Goal: Task Accomplishment & Management: Manage account settings

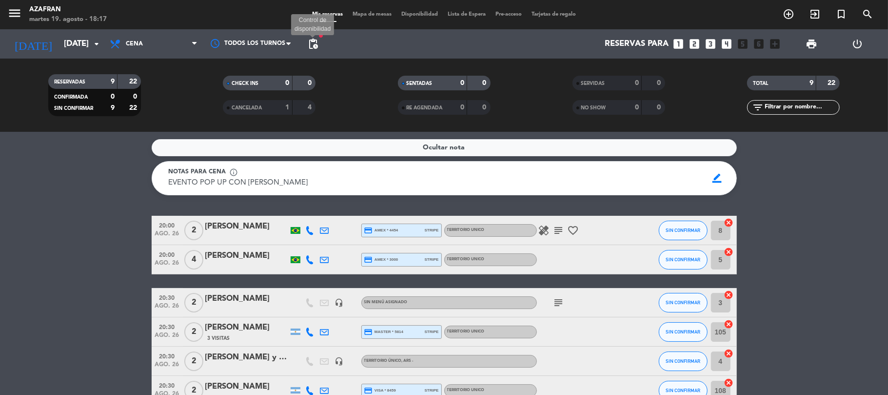
click at [315, 44] on span "pending_actions" at bounding box center [313, 44] width 12 height 12
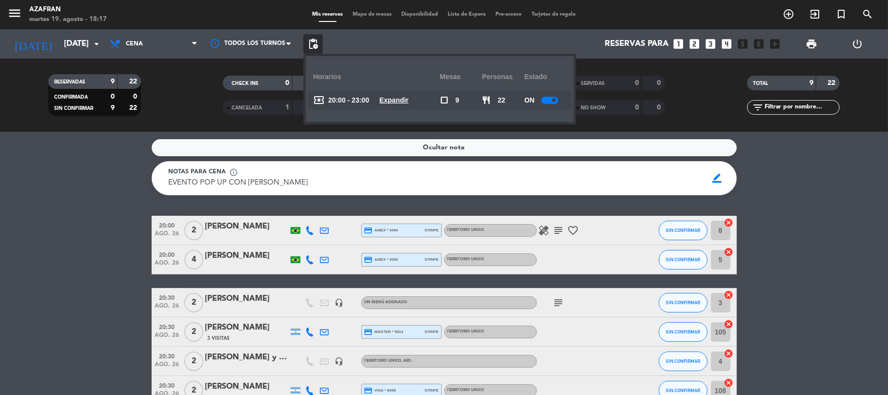
click at [558, 100] on div at bounding box center [550, 100] width 17 height 7
click at [666, 257] on bookings-row "20:00 ago. 26 2 Paulo Ribeiro credit_card amex * 4454 stripe TERRITORIO UNICO h…" at bounding box center [444, 368] width 888 height 304
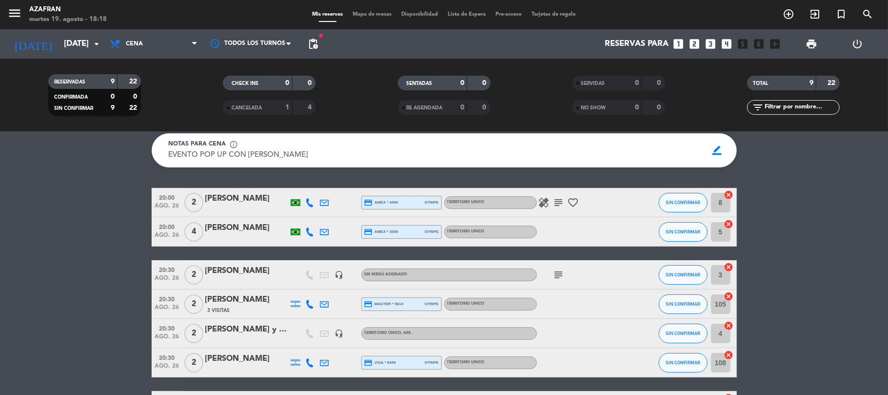
scroll to position [20, 0]
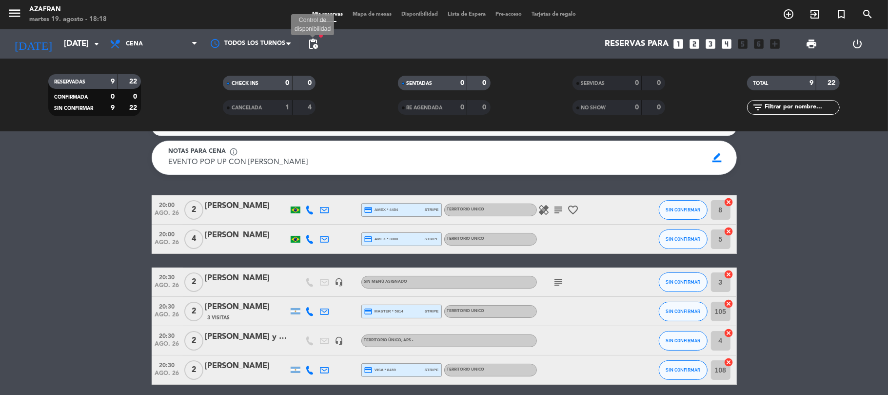
click at [317, 45] on span "pending_actions" at bounding box center [313, 44] width 12 height 12
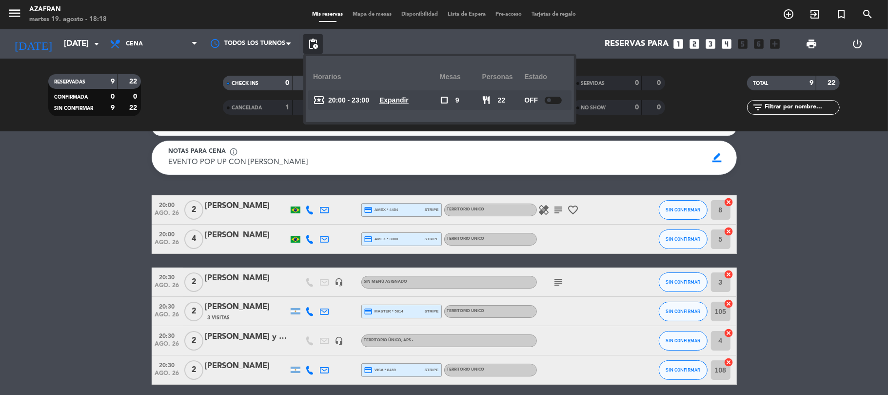
click at [556, 101] on div at bounding box center [553, 100] width 17 height 7
click at [103, 296] on bookings-row "20:00 ago. 26 2 Paulo Ribeiro credit_card amex * 4454 stripe TERRITORIO UNICO h…" at bounding box center [444, 347] width 888 height 304
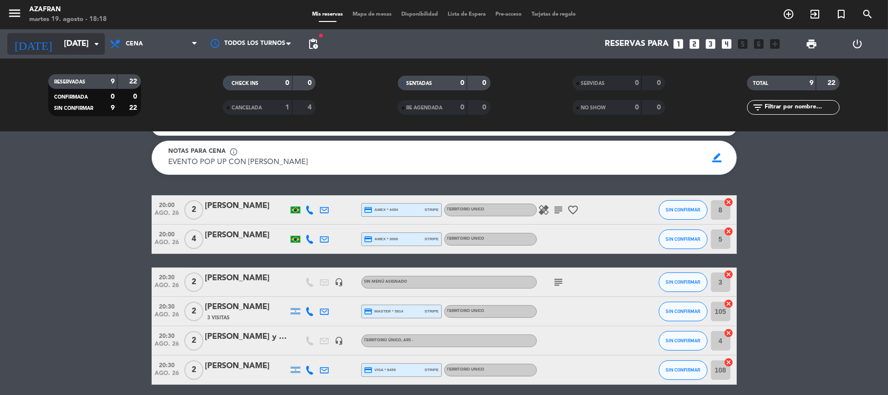
click at [73, 40] on input "mar. 26 ago." at bounding box center [111, 44] width 105 height 19
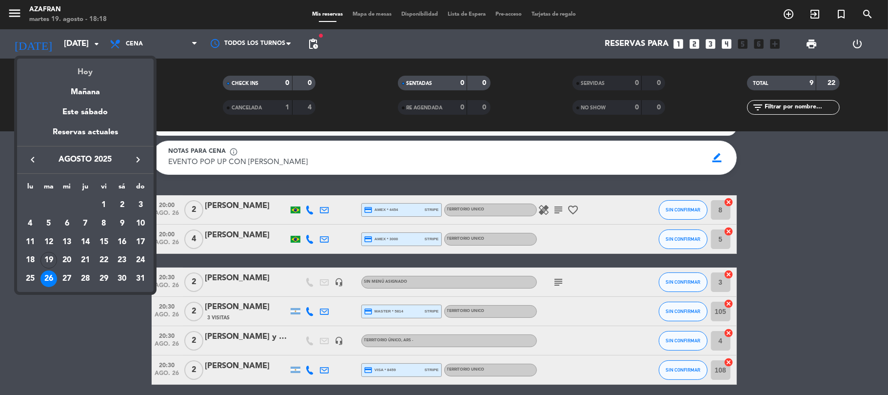
click at [85, 71] on div "Hoy" at bounding box center [85, 69] width 137 height 20
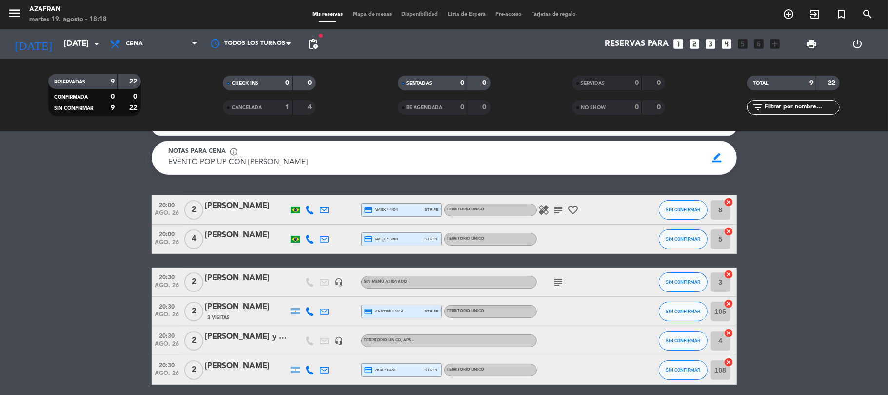
type input "[DATE]"
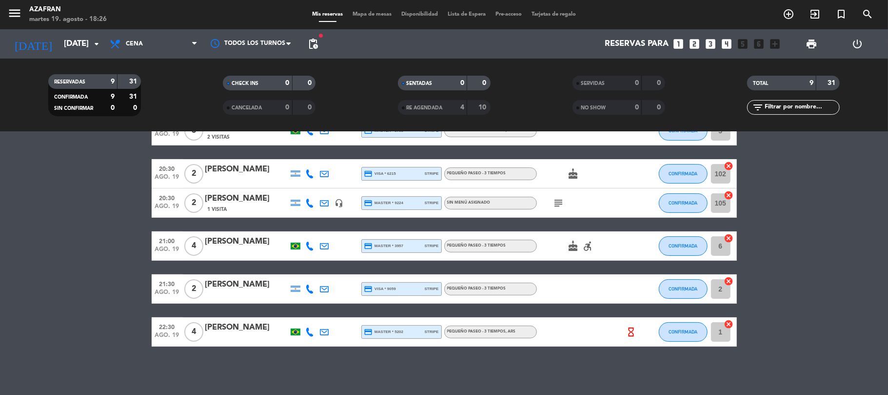
scroll to position [0, 0]
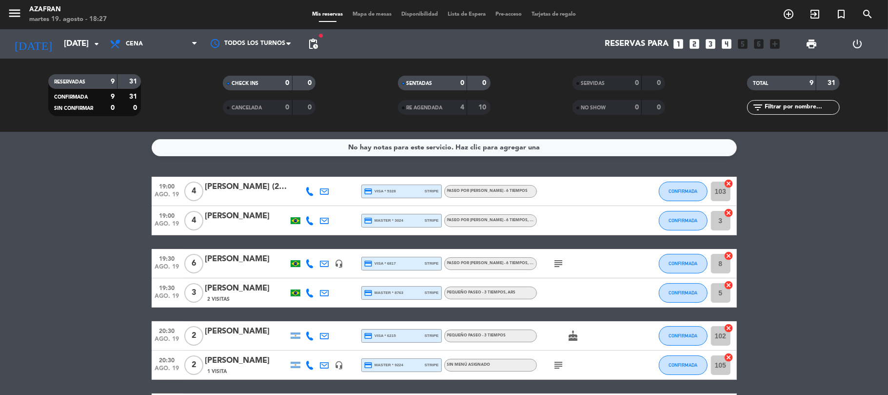
click at [307, 261] on icon at bounding box center [310, 263] width 9 height 9
click at [301, 250] on span "Copiar" at bounding box center [299, 247] width 20 height 10
click at [309, 218] on icon at bounding box center [310, 220] width 9 height 9
click at [307, 202] on span "Copiar" at bounding box center [301, 204] width 20 height 10
click at [126, 194] on bookings-row "19:00 ago. 19 4 CAROLINE GUIMARAES ANDRADE (2 MESAS - SEM BOLO - 6 crianças) cr…" at bounding box center [444, 343] width 888 height 332
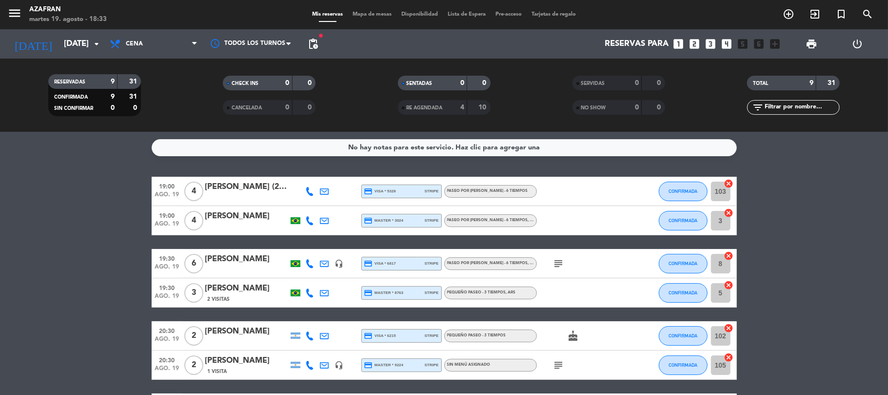
click at [312, 193] on icon at bounding box center [310, 191] width 9 height 9
click at [305, 175] on span "Copiar" at bounding box center [301, 174] width 20 height 10
click at [307, 291] on icon at bounding box center [310, 292] width 9 height 9
click at [68, 296] on bookings-row "19:00 ago. 19 4 CAROLINE GUIMARAES ANDRADE (2 MESAS - SEM BOLO - 6 crianças) cr…" at bounding box center [444, 343] width 888 height 332
click at [0, 296] on bookings-row "19:00 ago. 19 4 CAROLINE GUIMARAES ANDRADE (2 MESAS - SEM BOLO - 6 crianças) cr…" at bounding box center [444, 343] width 888 height 332
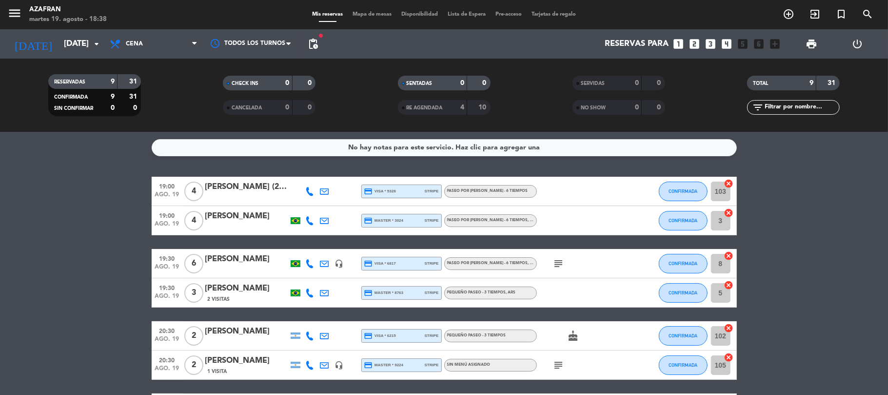
scroll to position [162, 0]
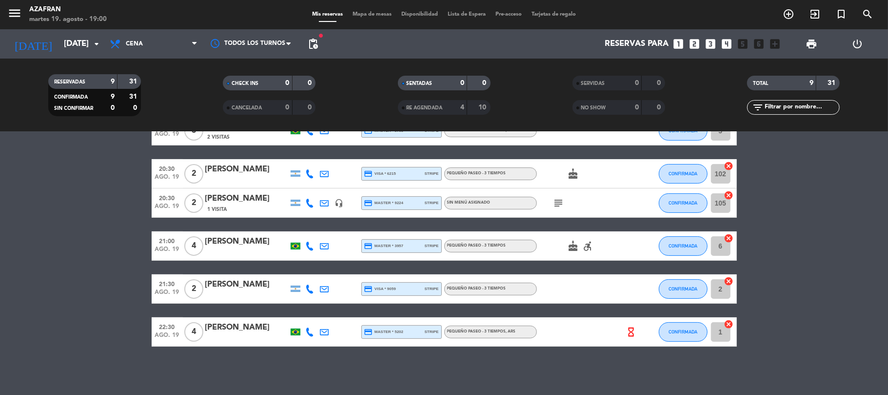
click at [226, 296] on div "[PERSON_NAME]" at bounding box center [246, 327] width 83 height 13
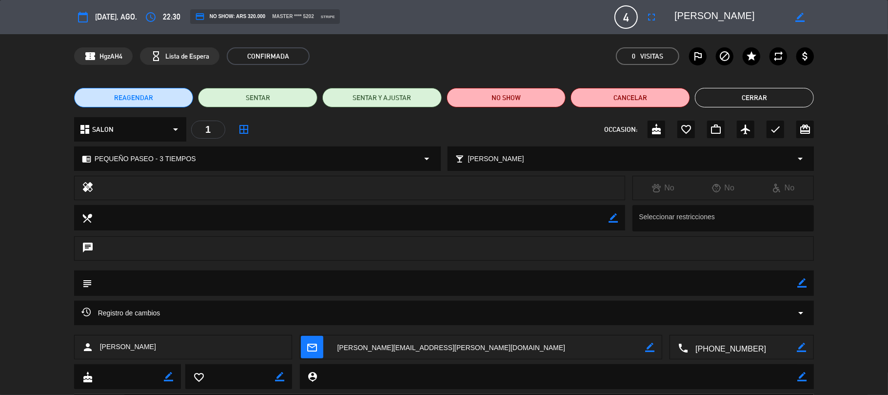
click at [666, 18] on icon "border_color" at bounding box center [800, 17] width 9 height 9
click at [154, 16] on icon "access_time" at bounding box center [151, 17] width 12 height 12
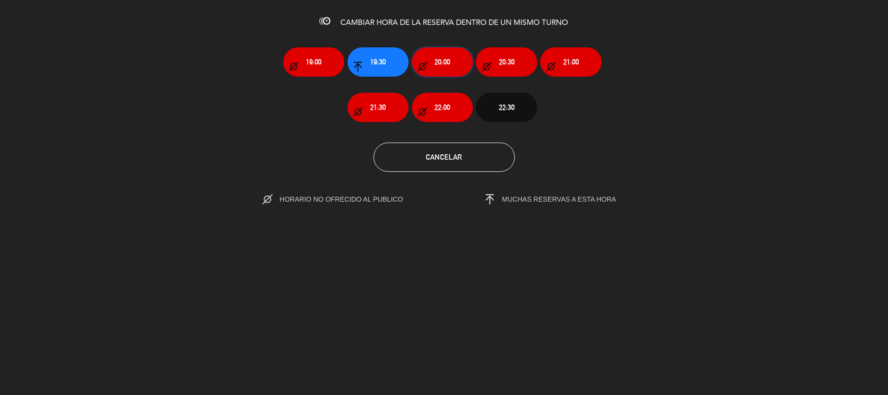
click at [436, 63] on span "20:00" at bounding box center [443, 61] width 16 height 11
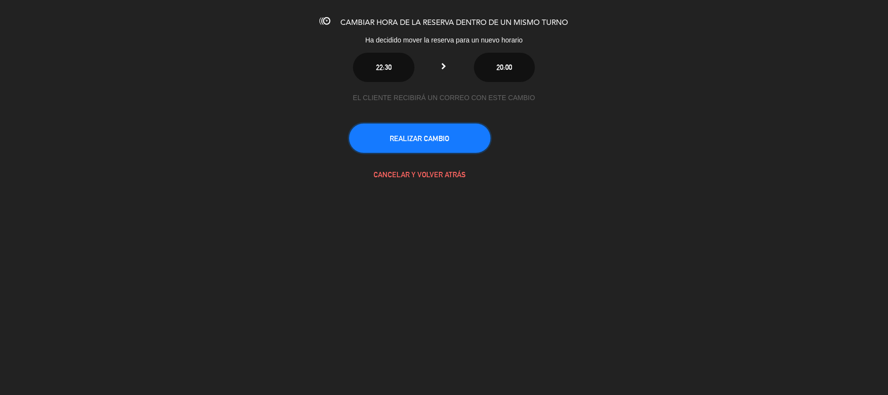
click at [436, 141] on button "REALIZAR CAMBIO" at bounding box center [419, 137] width 141 height 29
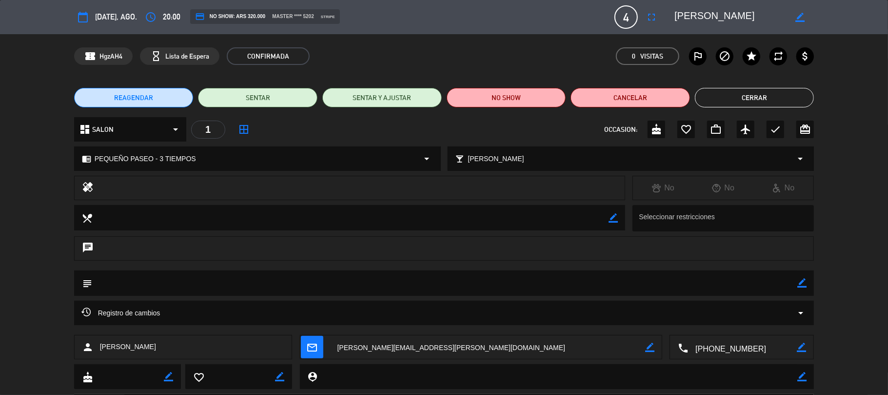
click at [666, 94] on button "Cerrar" at bounding box center [755, 98] width 120 height 20
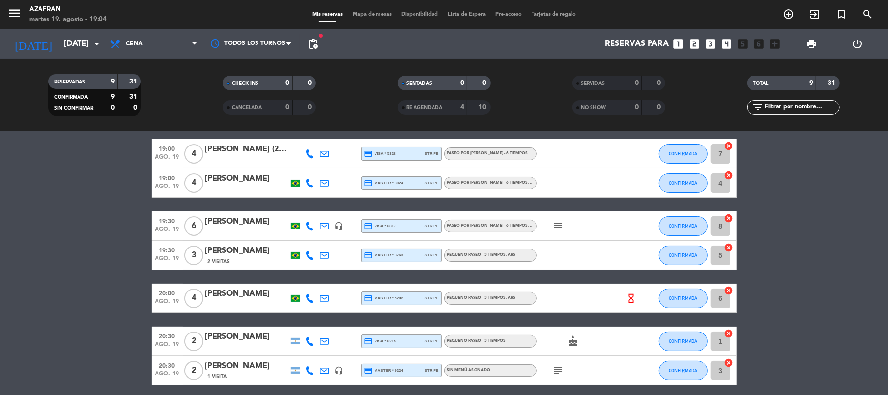
scroll to position [0, 0]
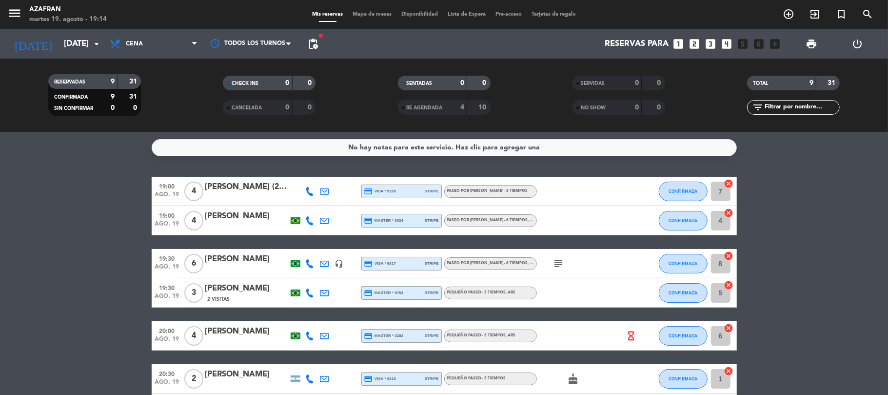
click at [585, 260] on div "subject" at bounding box center [581, 263] width 88 height 29
click at [90, 259] on bookings-row "19:00 ago. 19 4 CAROLINE GUIMARAES ANDRADE (2 MESAS - SEM BOLO - 6 crianças) cr…" at bounding box center [444, 343] width 888 height 332
click at [41, 260] on bookings-row "19:00 ago. 19 4 CAROLINE GUIMARAES ANDRADE (2 MESAS - SEM BOLO - 6 crianças) cr…" at bounding box center [444, 343] width 888 height 332
click at [666, 184] on button "CONFIRMADA" at bounding box center [683, 192] width 49 height 20
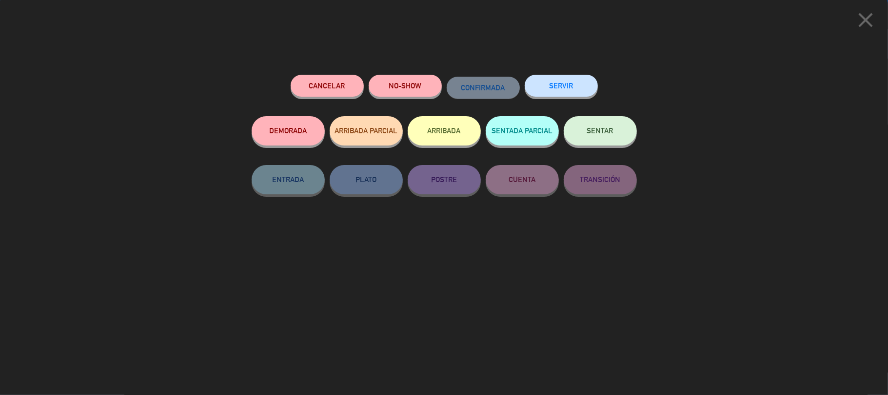
click at [568, 84] on button "SERVIR" at bounding box center [561, 86] width 73 height 22
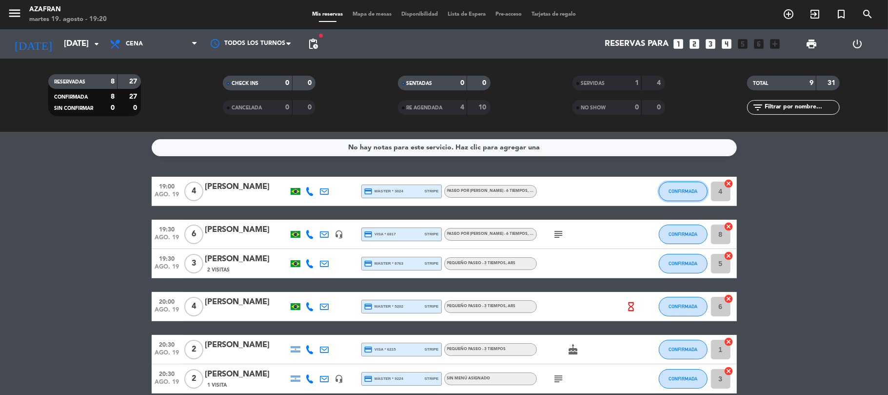
click at [666, 188] on span "CONFIRMADA" at bounding box center [683, 190] width 29 height 5
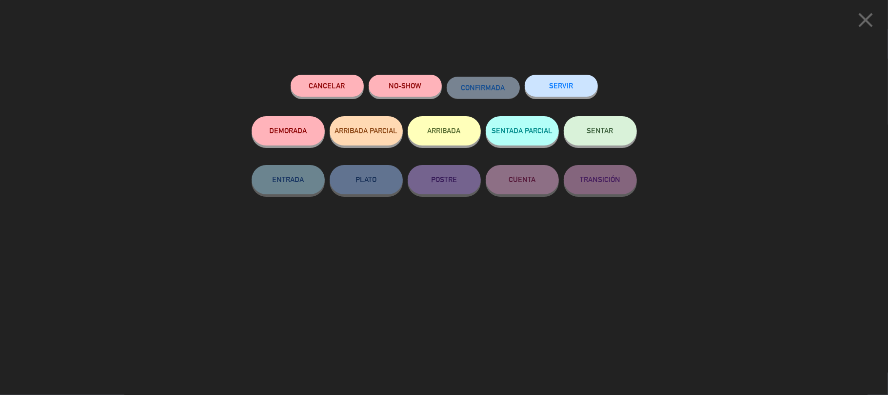
click at [541, 82] on button "SERVIR" at bounding box center [561, 86] width 73 height 22
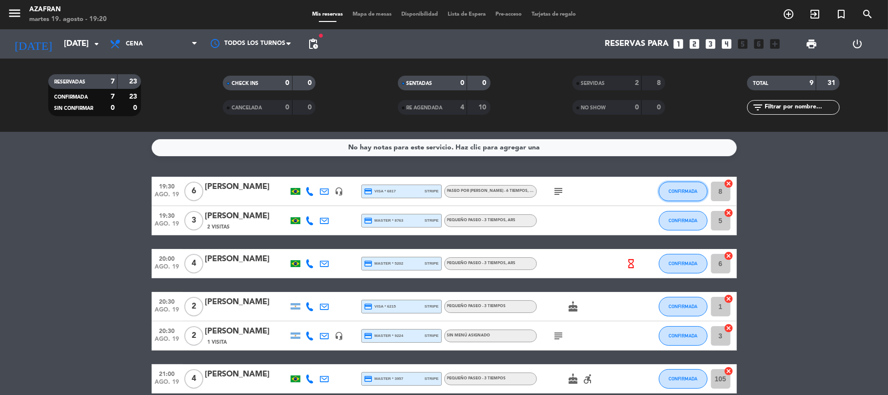
click at [666, 190] on span "CONFIRMADA" at bounding box center [683, 190] width 29 height 5
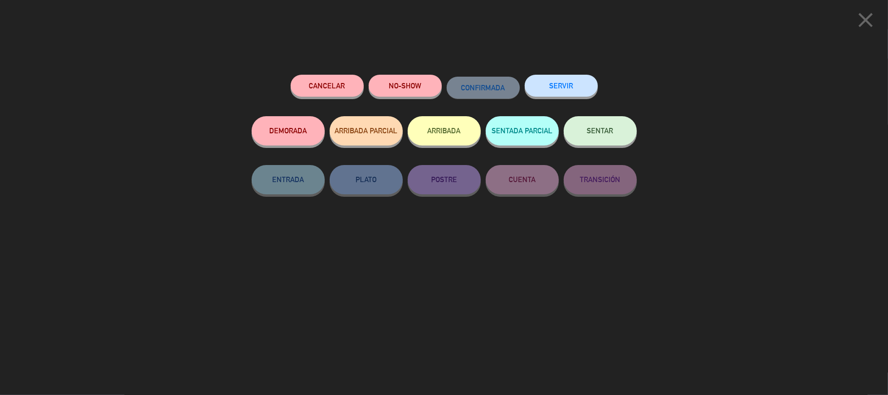
click at [565, 83] on button "SERVIR" at bounding box center [561, 86] width 73 height 22
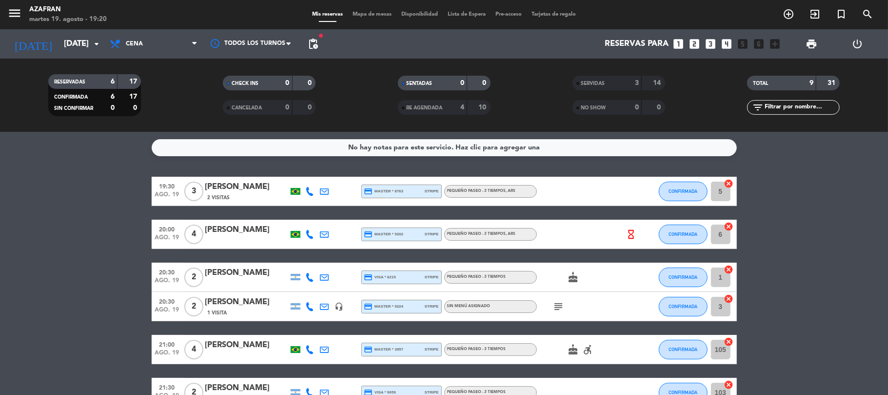
click at [58, 250] on bookings-row "19:30 [DATE] 3 [PERSON_NAME] 2 Visitas credit_card master * 8763 stripe PEQUEÑO…" at bounding box center [444, 292] width 888 height 230
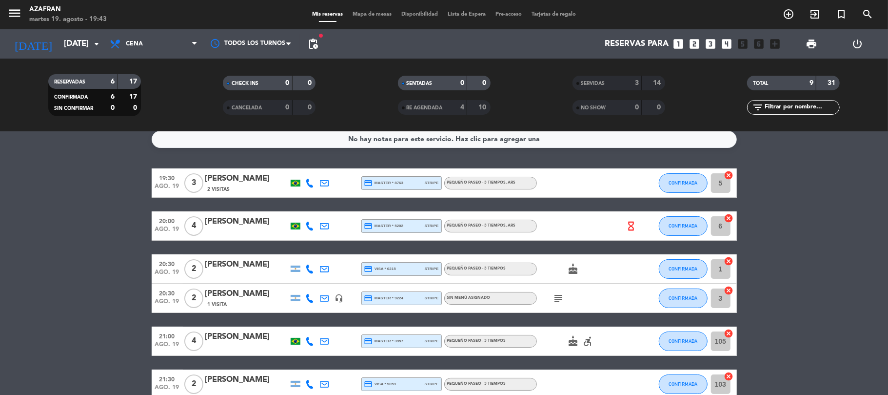
scroll to position [61, 0]
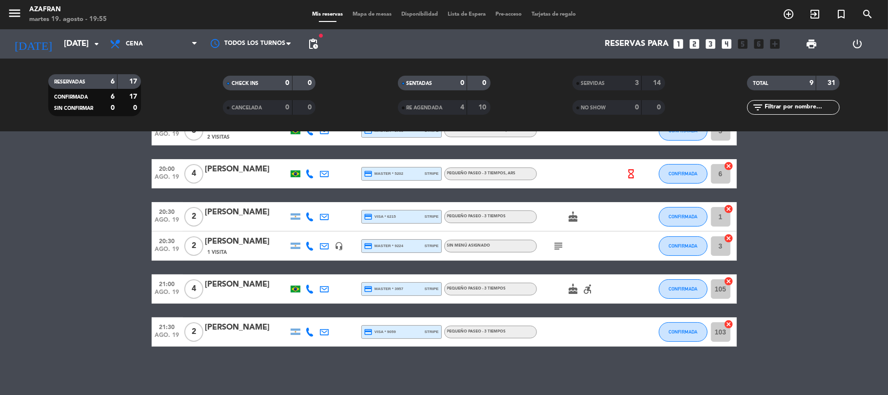
click at [807, 233] on bookings-row "19:30 [DATE] 3 [PERSON_NAME] 2 Visitas credit_card master * 8763 stripe PEQUEÑO…" at bounding box center [444, 231] width 888 height 230
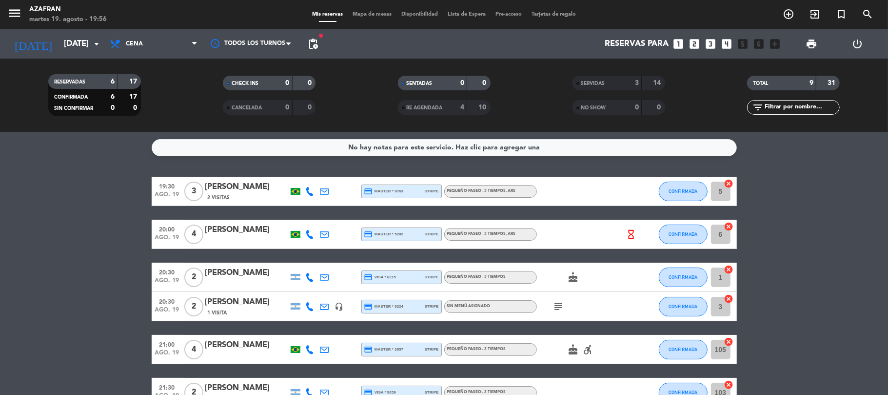
click at [231, 182] on div "[PERSON_NAME]" at bounding box center [246, 187] width 83 height 13
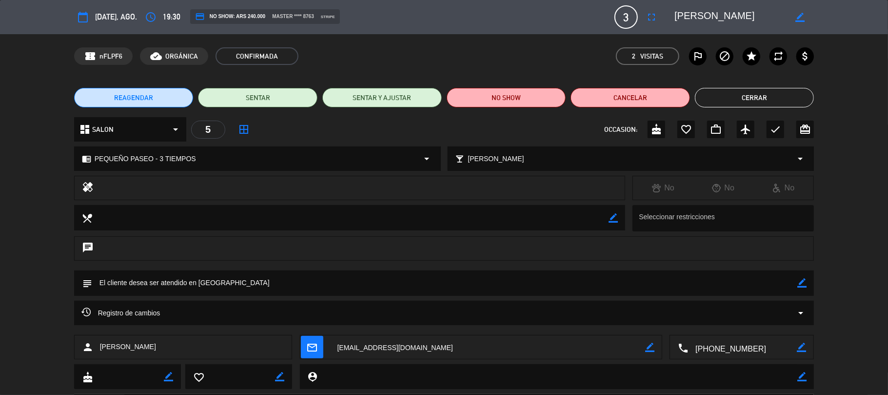
click at [803, 14] on icon "border_color" at bounding box center [800, 17] width 9 height 9
click at [625, 20] on span "3" at bounding box center [626, 16] width 23 height 23
click at [797, 14] on icon at bounding box center [800, 17] width 9 height 9
click at [656, 15] on icon "fullscreen" at bounding box center [652, 17] width 12 height 12
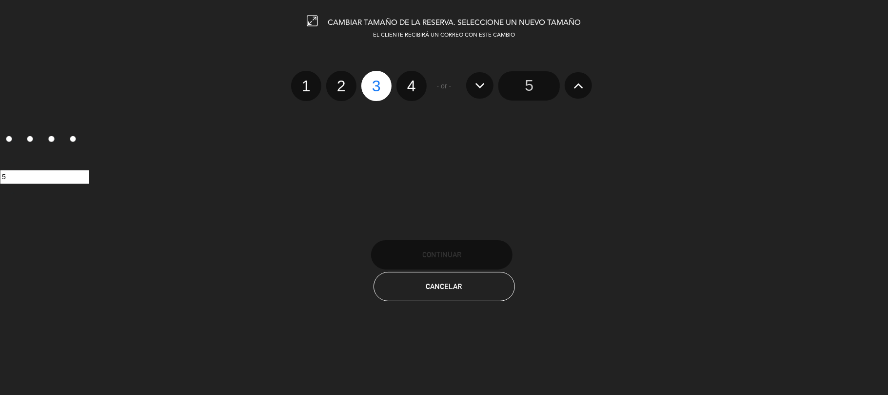
click at [346, 79] on label "2" at bounding box center [341, 86] width 30 height 30
click at [343, 79] on input "2" at bounding box center [340, 77] width 6 height 6
radio input "true"
radio input "false"
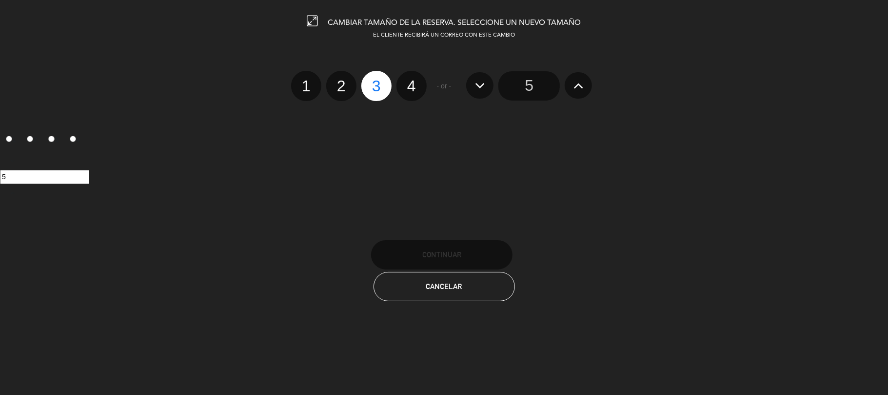
radio input "false"
radio input "true"
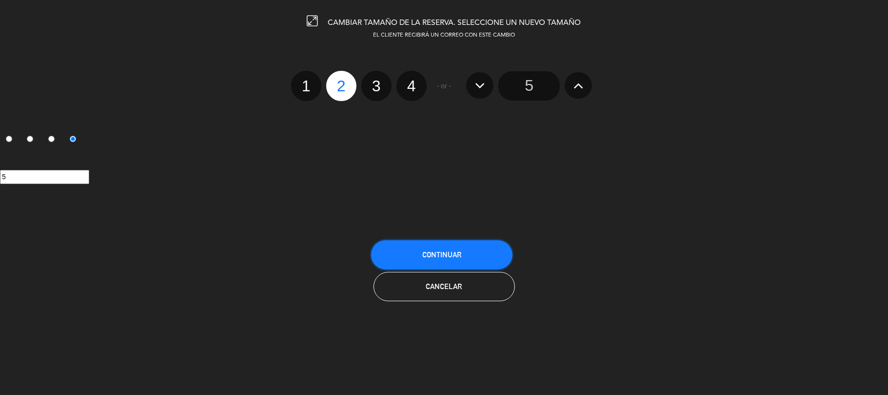
click at [488, 243] on button "Continuar" at bounding box center [441, 254] width 141 height 29
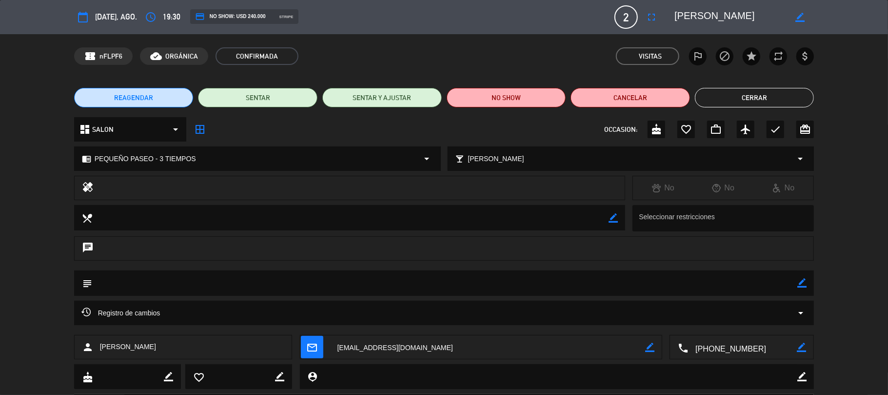
click at [722, 94] on button "Cerrar" at bounding box center [755, 98] width 120 height 20
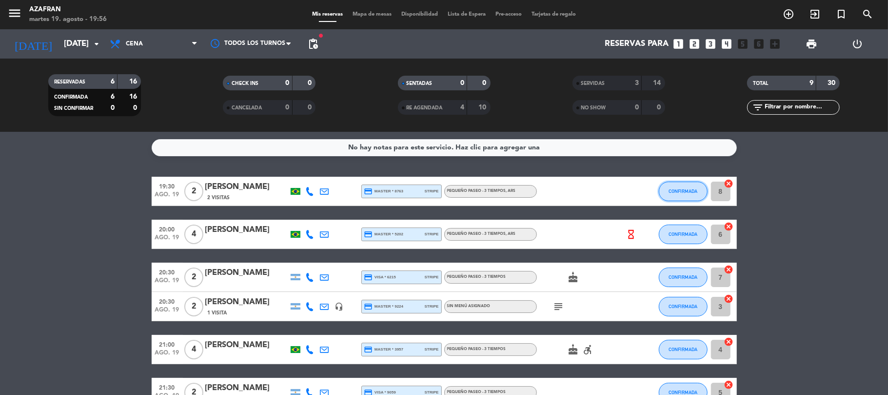
click at [696, 190] on span "CONFIRMADA" at bounding box center [683, 190] width 29 height 5
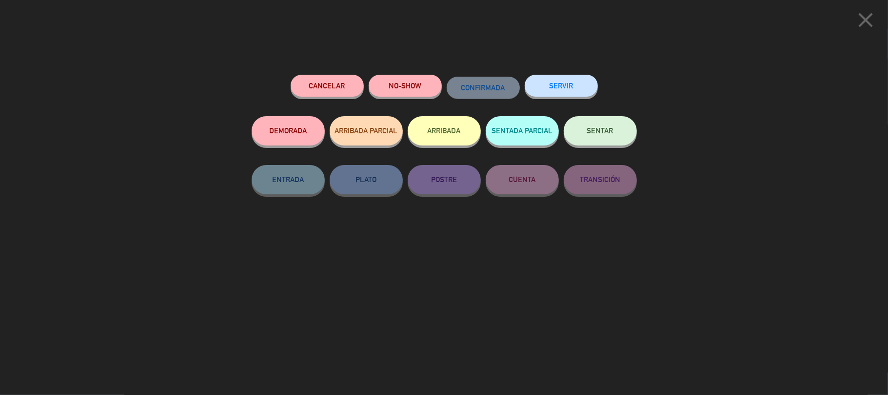
click at [559, 85] on button "SERVIR" at bounding box center [561, 86] width 73 height 22
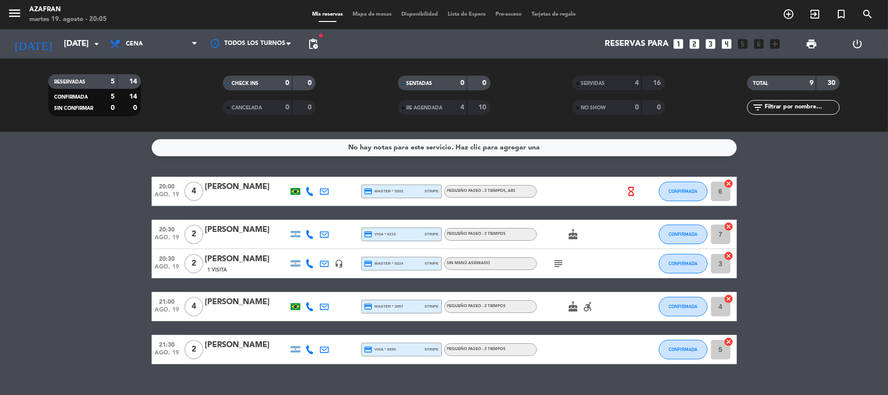
click at [17, 200] on bookings-row "20:00 [DATE] 4 [PERSON_NAME] credit_card master * 5202 stripe PEQUEÑO PASEO - 3…" at bounding box center [444, 270] width 888 height 187
click at [629, 192] on icon "hourglass_empty" at bounding box center [631, 191] width 11 height 11
click at [632, 194] on icon "hourglass_empty" at bounding box center [631, 191] width 11 height 11
click at [680, 195] on button "CONFIRMADA" at bounding box center [683, 192] width 49 height 20
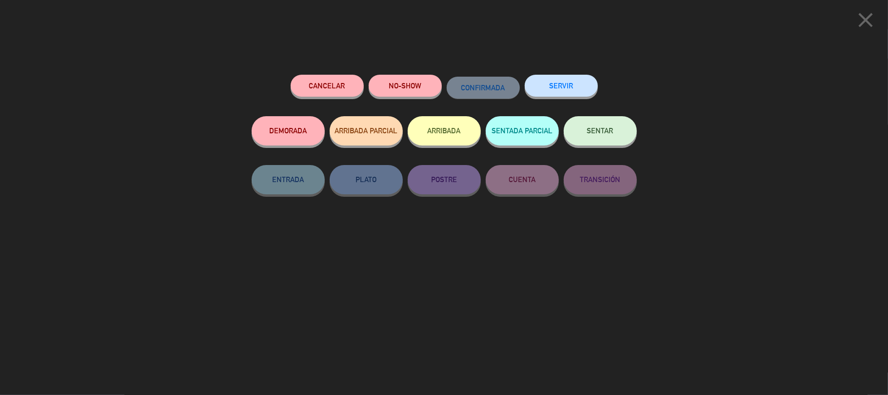
click at [573, 88] on button "SERVIR" at bounding box center [561, 86] width 73 height 22
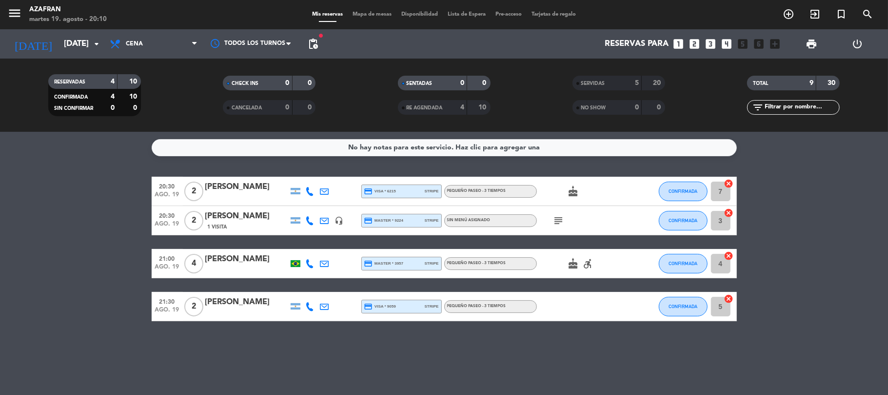
click at [79, 260] on bookings-row "20:30 [DATE] 2 [PERSON_NAME] credit_card visa * 6215 stripe PEQUEÑO PASEO - 3 T…" at bounding box center [444, 249] width 888 height 144
click at [111, 355] on div "No hay notas para este servicio. Haz clic para agregar una 20:30 [DATE] 2 [PERS…" at bounding box center [444, 263] width 888 height 263
click at [568, 215] on div "subject" at bounding box center [581, 220] width 88 height 29
click at [560, 217] on icon "subject" at bounding box center [559, 221] width 12 height 12
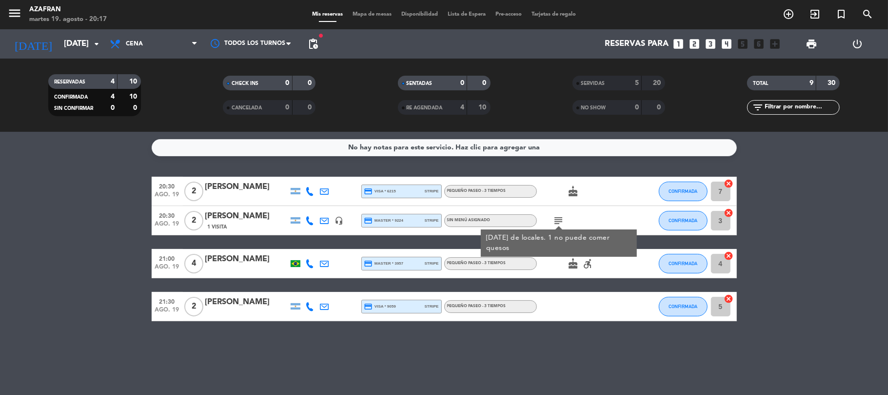
click at [111, 264] on bookings-row "20:30 [DATE] 2 [PERSON_NAME] credit_card visa * 6215 stripe PEQUEÑO PASEO - 3 T…" at bounding box center [444, 249] width 888 height 144
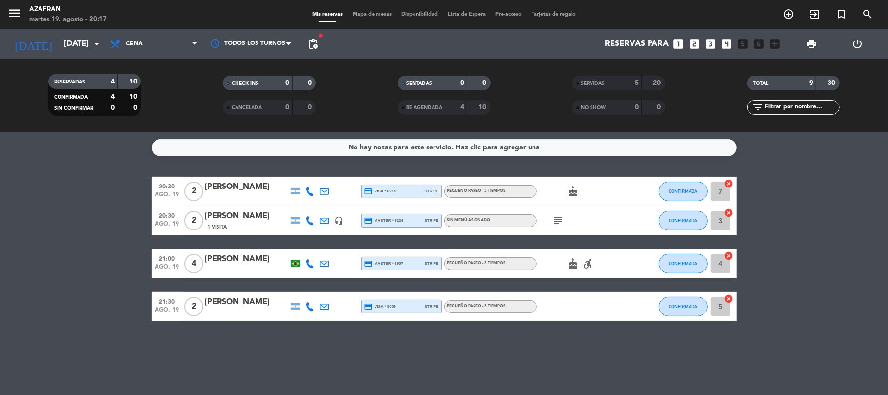
click at [576, 264] on icon "cake" at bounding box center [574, 264] width 12 height 12
click at [588, 266] on icon "accessible_forward" at bounding box center [589, 264] width 12 height 12
click at [604, 268] on div "cake accessible_forward ACCESIBILIDAD" at bounding box center [581, 263] width 88 height 29
click at [47, 250] on bookings-row "20:30 [DATE] 2 [PERSON_NAME] credit_card visa * 6215 stripe PEQUEÑO PASEO - 3 T…" at bounding box center [444, 249] width 888 height 144
click at [313, 263] on icon at bounding box center [310, 263] width 9 height 9
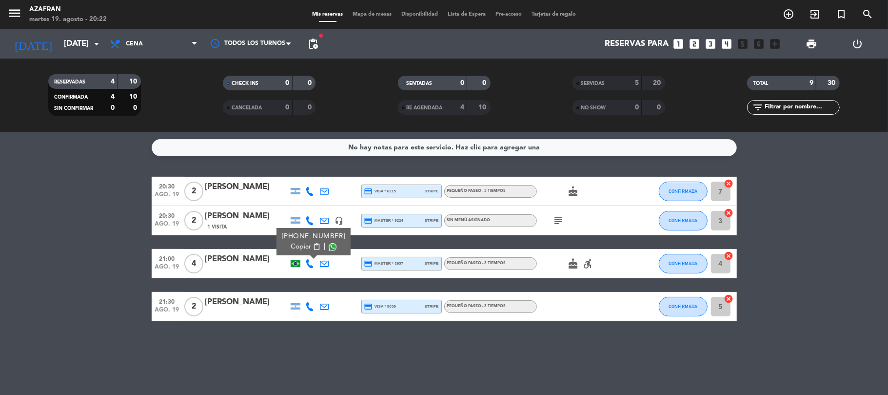
click at [301, 245] on span "Copiar" at bounding box center [301, 247] width 20 height 10
click at [2, 243] on bookings-row "20:30 [DATE] 2 [PERSON_NAME] credit_card visa * 6215 stripe PEQUEÑO PASEO - 3 T…" at bounding box center [444, 249] width 888 height 144
click at [76, 243] on bookings-row "20:30 [DATE] 2 [PERSON_NAME] credit_card visa * 6215 stripe PEQUEÑO PASEO - 3 T…" at bounding box center [444, 249] width 888 height 144
click at [310, 309] on icon at bounding box center [310, 306] width 9 height 9
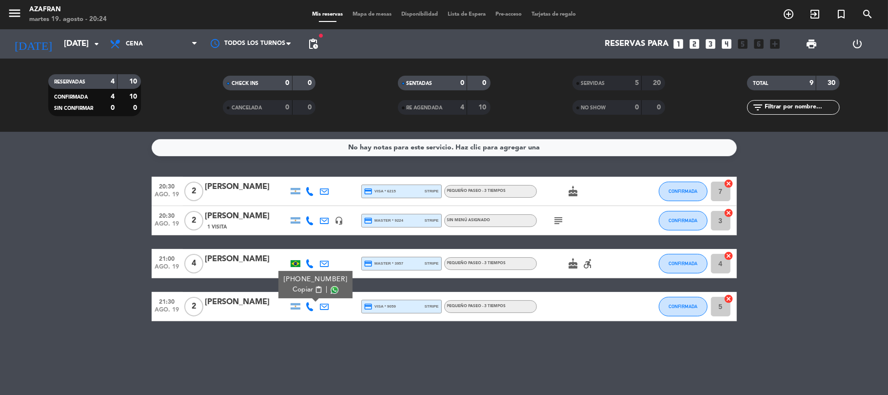
click at [303, 287] on span "Copiar" at bounding box center [303, 289] width 20 height 10
click at [27, 257] on bookings-row "20:30 [DATE] 2 [PERSON_NAME] credit_card visa * 6215 stripe PEQUEÑO PASEO - 3 T…" at bounding box center [444, 249] width 888 height 144
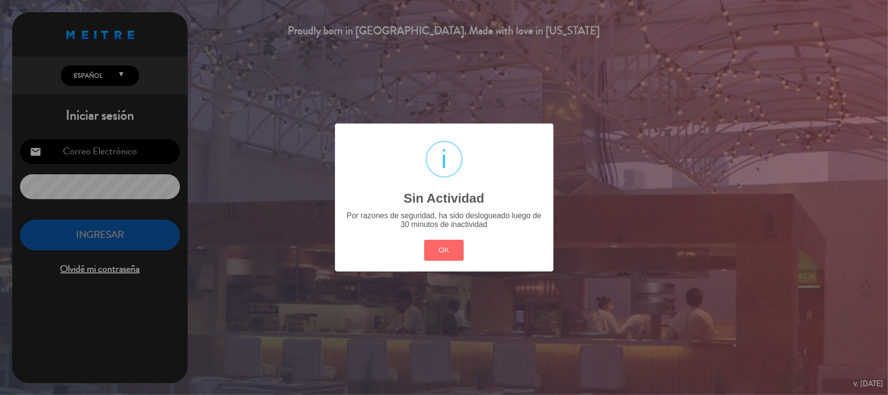
type input "[EMAIL_ADDRESS][DOMAIN_NAME]"
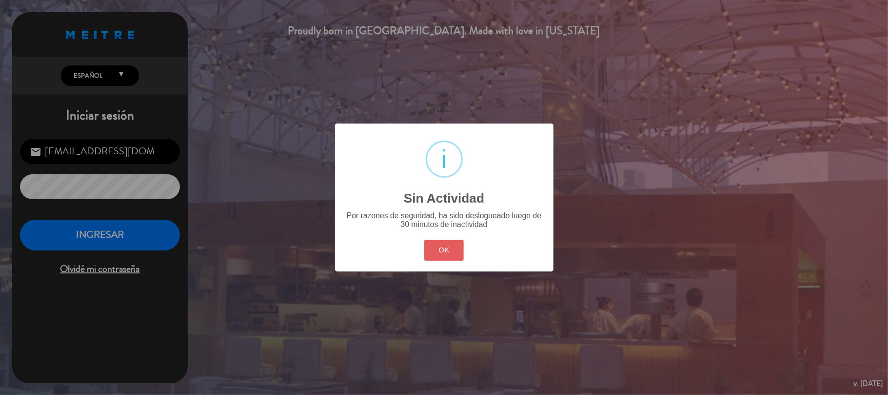
click at [447, 256] on button "OK" at bounding box center [444, 250] width 40 height 21
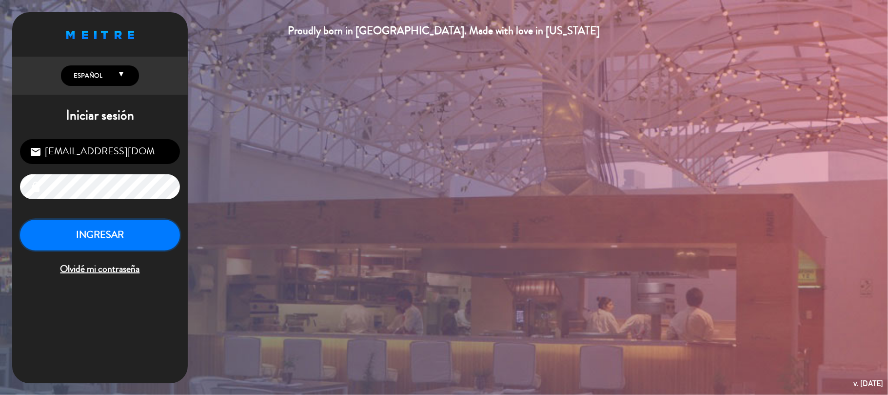
click at [73, 235] on button "INGRESAR" at bounding box center [100, 235] width 160 height 31
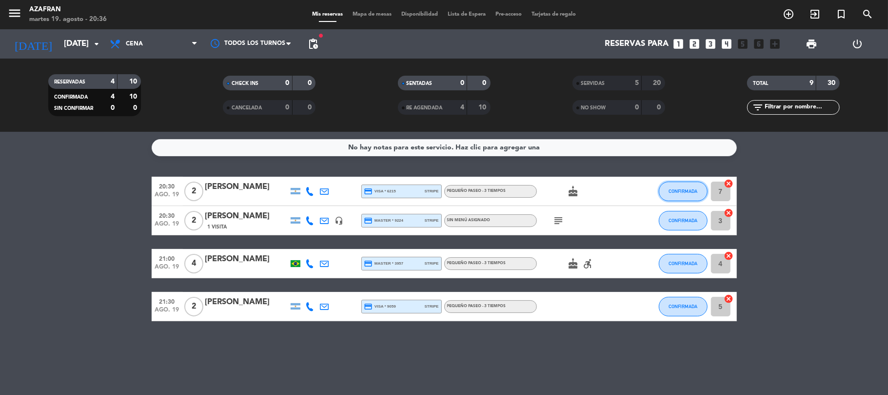
click at [673, 194] on button "CONFIRMADA" at bounding box center [683, 192] width 49 height 20
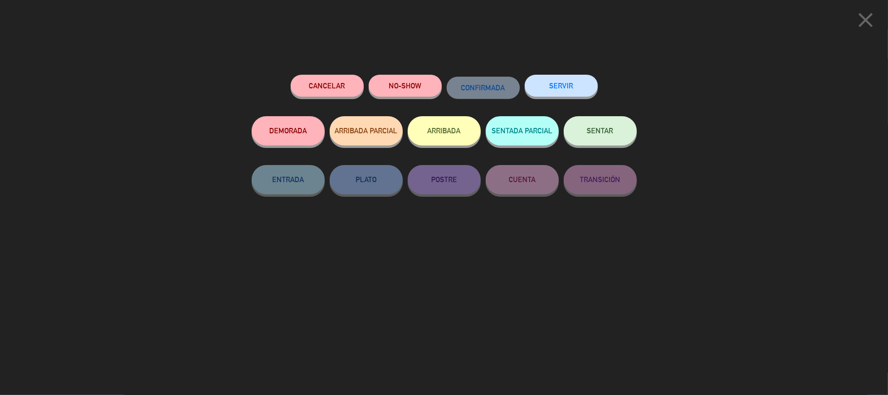
click at [557, 83] on button "SERVIR" at bounding box center [561, 86] width 73 height 22
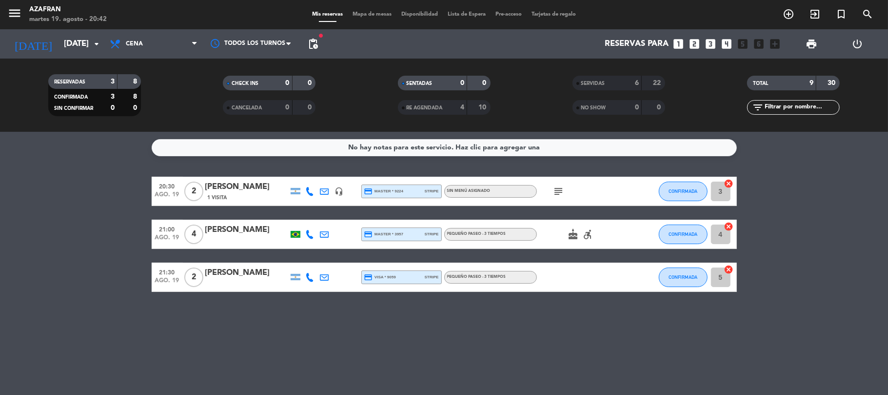
click at [566, 353] on div "No hay notas para este servicio. Haz clic para agregar una 20:30 [DATE] 2 [PERS…" at bounding box center [444, 263] width 888 height 263
click at [562, 185] on icon "subject" at bounding box center [559, 191] width 12 height 12
click at [501, 324] on div "No hay notas para este servicio. Haz clic para agregar una 20:30 [DATE] 2 [PERS…" at bounding box center [444, 263] width 888 height 263
click at [377, 330] on div "No hay notas para este servicio. Haz clic para agregar una 20:30 [DATE] 2 [PERS…" at bounding box center [444, 263] width 888 height 263
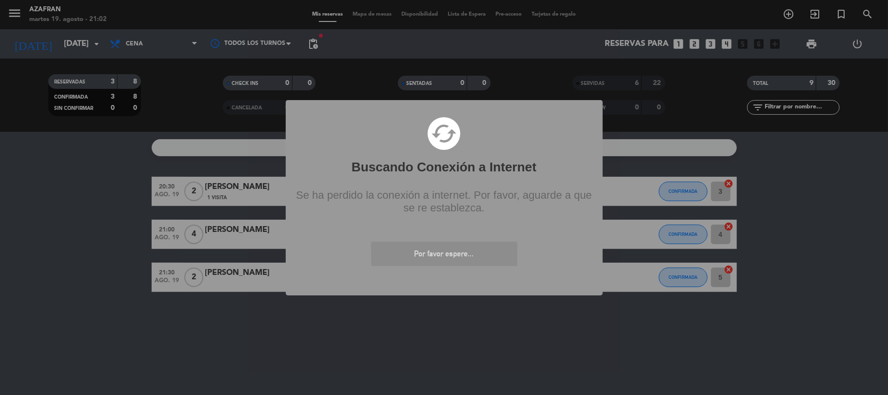
click at [319, 313] on div "? ! i Buscando Conexión a Internet × cached Se ha perdido la conexión a interne…" at bounding box center [444, 197] width 888 height 395
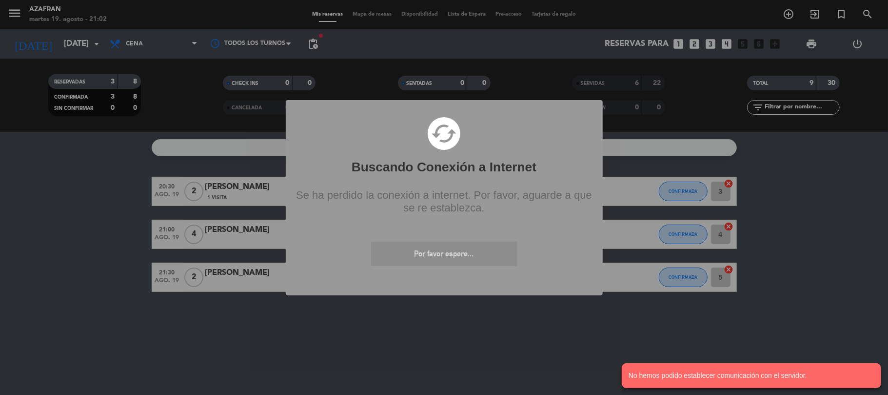
click at [377, 364] on div "? ! i Buscando Conexión a Internet × cached Se ha perdido la conexión a interne…" at bounding box center [444, 197] width 888 height 395
